Goal: Transaction & Acquisition: Purchase product/service

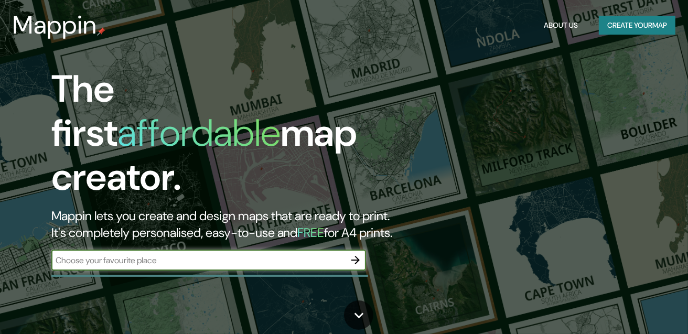
click at [310, 254] on input "text" at bounding box center [198, 260] width 294 height 12
click at [360, 254] on icon "button" at bounding box center [355, 260] width 13 height 13
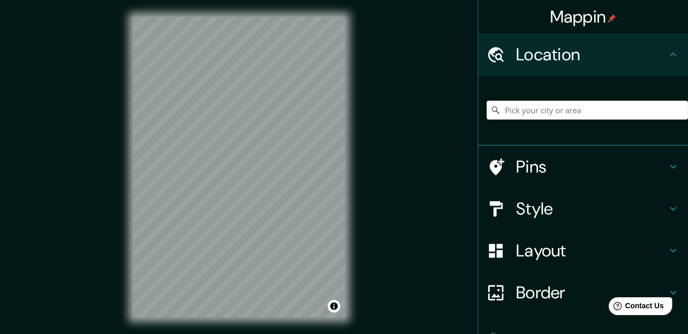
click at [379, 94] on div "Mappin Location Pins Style Layout Border Choose a border. Hint : you can make l…" at bounding box center [344, 175] width 688 height 351
click at [550, 108] on input "Pick your city or area" at bounding box center [587, 110] width 201 height 19
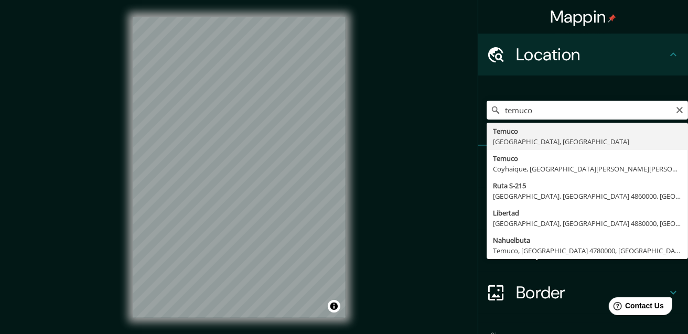
type input "[GEOGRAPHIC_DATA], [GEOGRAPHIC_DATA], [GEOGRAPHIC_DATA]"
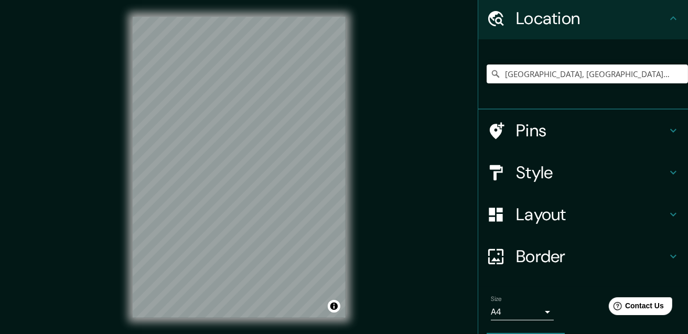
scroll to position [52, 0]
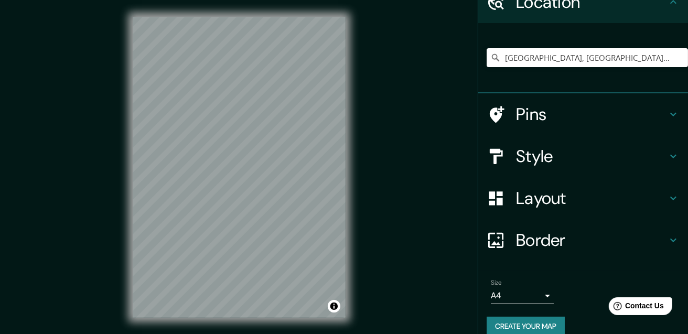
click at [529, 293] on body "Mappin Location [GEOGRAPHIC_DATA], [GEOGRAPHIC_DATA], [GEOGRAPHIC_DATA] Pins St…" at bounding box center [344, 167] width 688 height 334
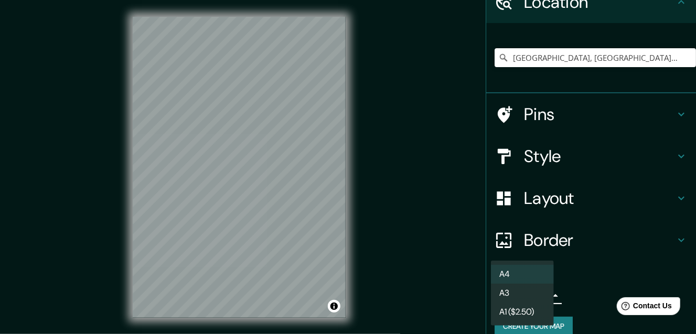
click at [528, 293] on li "A3" at bounding box center [522, 293] width 63 height 19
type input "a4"
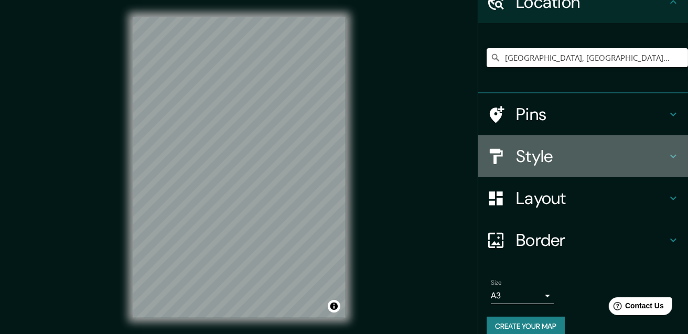
click at [569, 168] on div "Style" at bounding box center [583, 156] width 210 height 42
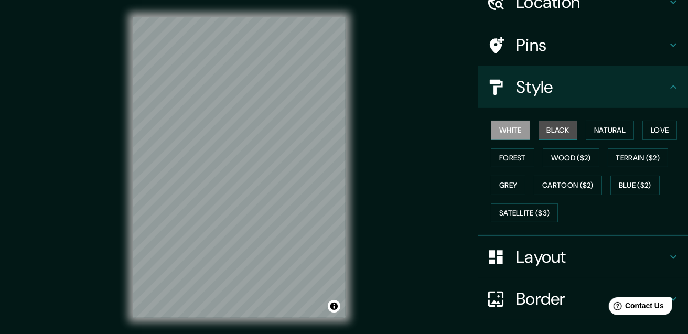
click at [551, 131] on button "Black" at bounding box center [558, 130] width 39 height 19
click at [516, 131] on button "White" at bounding box center [510, 130] width 39 height 19
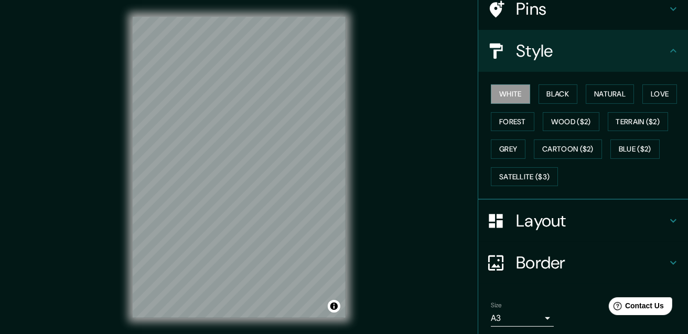
scroll to position [123, 0]
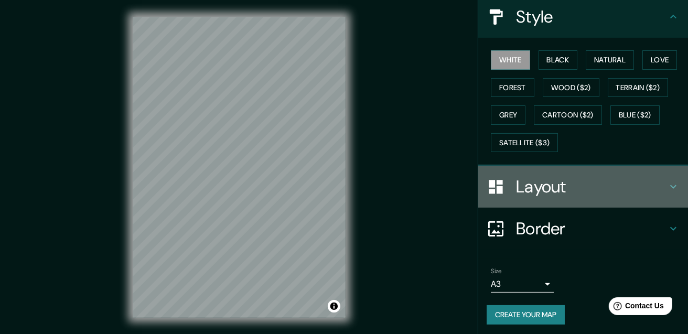
click at [648, 182] on h4 "Layout" at bounding box center [591, 186] width 151 height 21
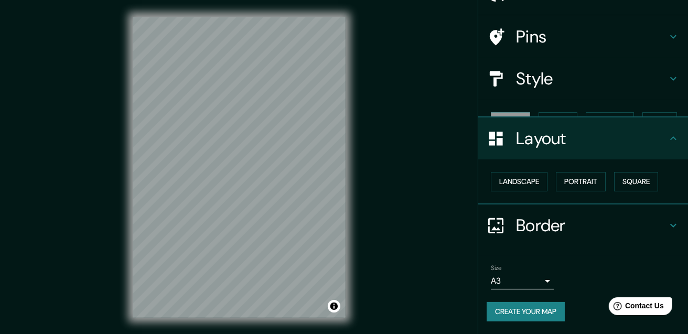
scroll to position [41, 0]
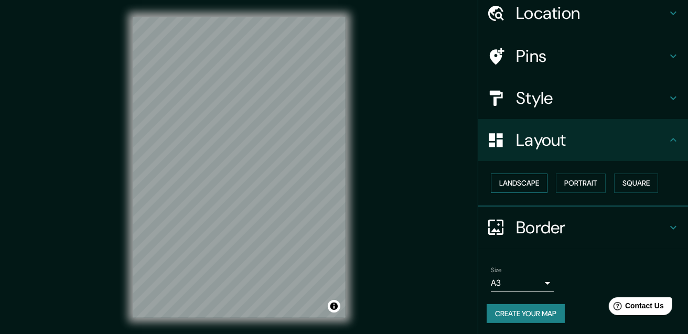
click at [507, 183] on button "Landscape" at bounding box center [519, 183] width 57 height 19
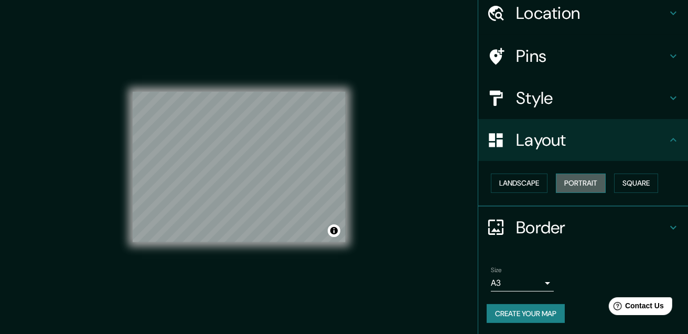
click at [577, 177] on button "Portrait" at bounding box center [581, 183] width 50 height 19
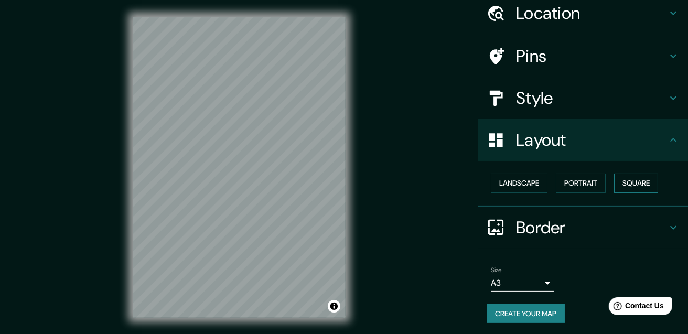
click at [635, 179] on button "Square" at bounding box center [636, 183] width 44 height 19
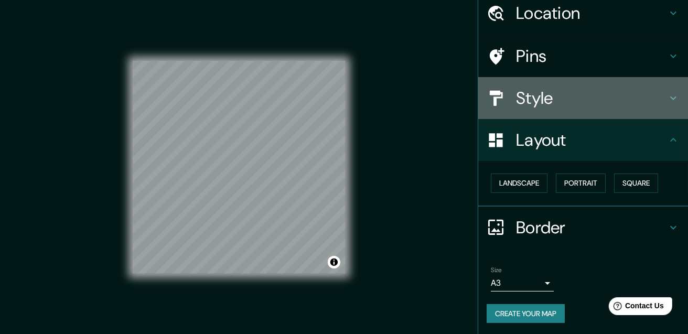
click at [571, 108] on div "Style" at bounding box center [583, 98] width 210 height 42
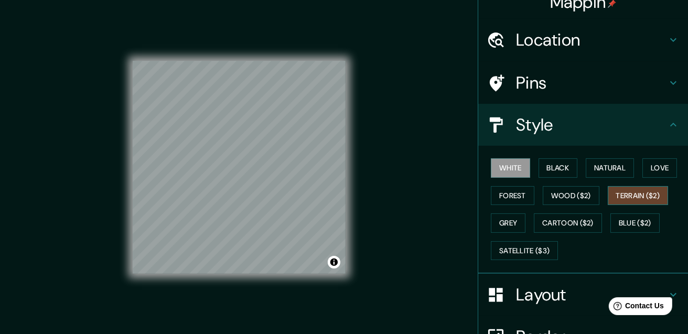
scroll to position [0, 0]
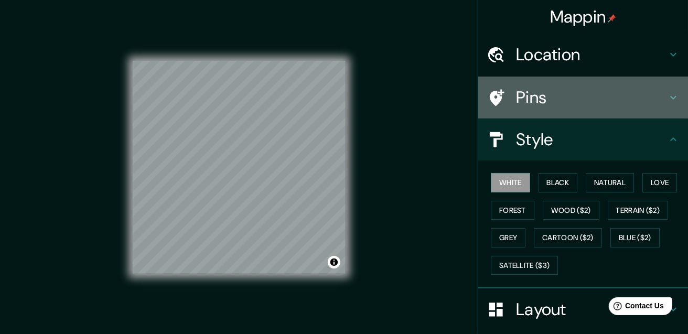
click at [565, 100] on h4 "Pins" at bounding box center [591, 97] width 151 height 21
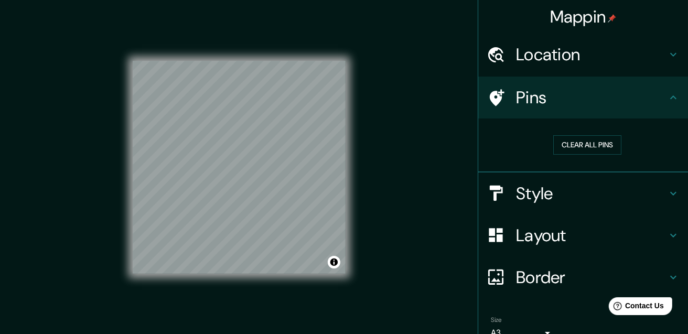
click at [619, 68] on div "Location" at bounding box center [583, 55] width 210 height 42
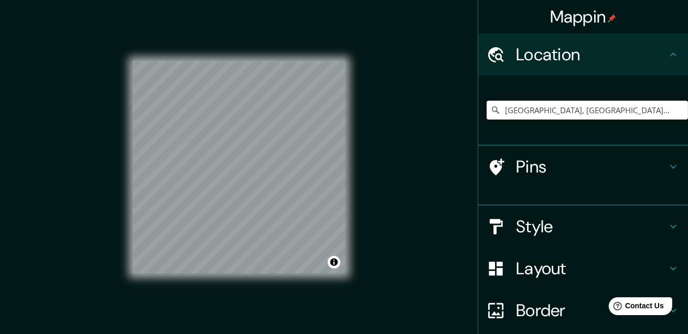
click at [620, 67] on div "Location" at bounding box center [583, 55] width 210 height 42
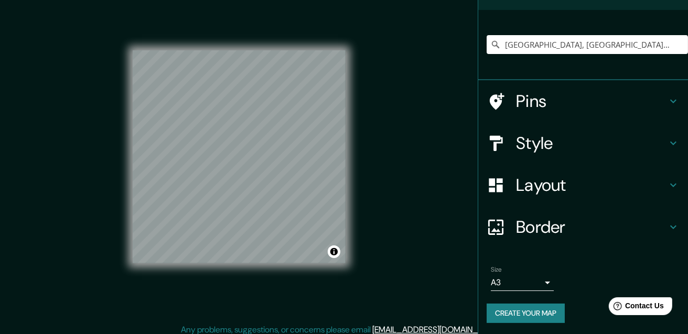
scroll to position [17, 0]
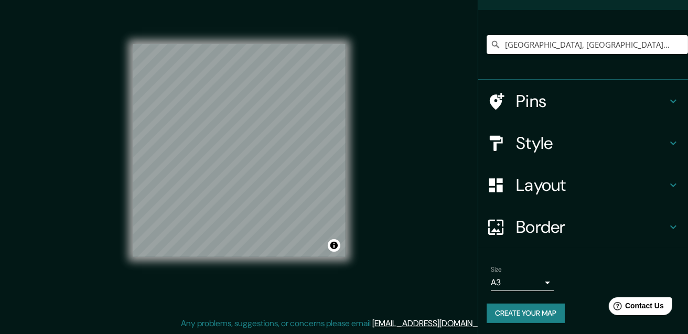
click at [538, 307] on button "Create your map" at bounding box center [526, 313] width 78 height 19
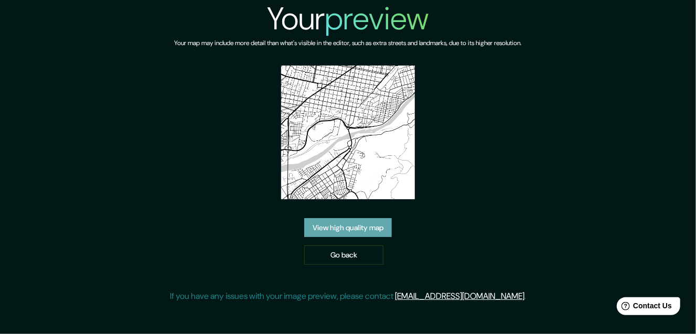
click at [378, 231] on link "View high quality map" at bounding box center [348, 227] width 88 height 19
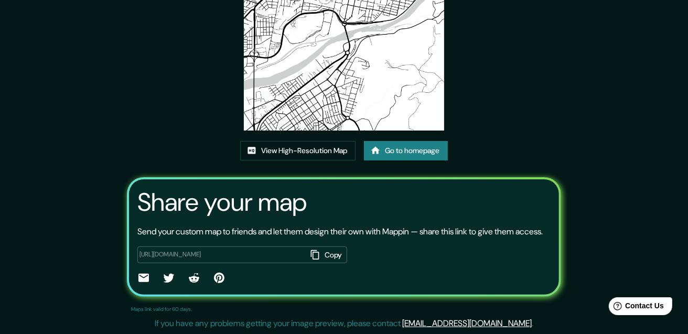
scroll to position [23, 0]
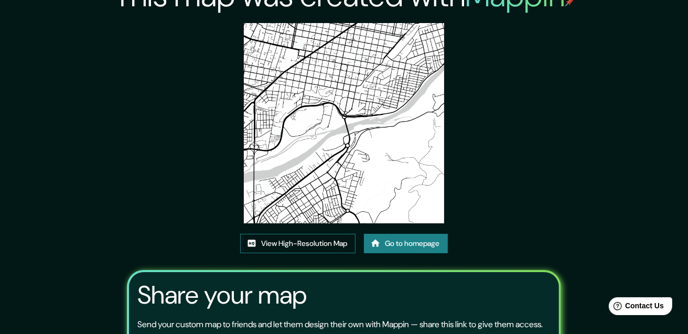
click at [315, 246] on link "View High-Resolution Map" at bounding box center [297, 243] width 115 height 19
